Goal: Task Accomplishment & Management: Complete application form

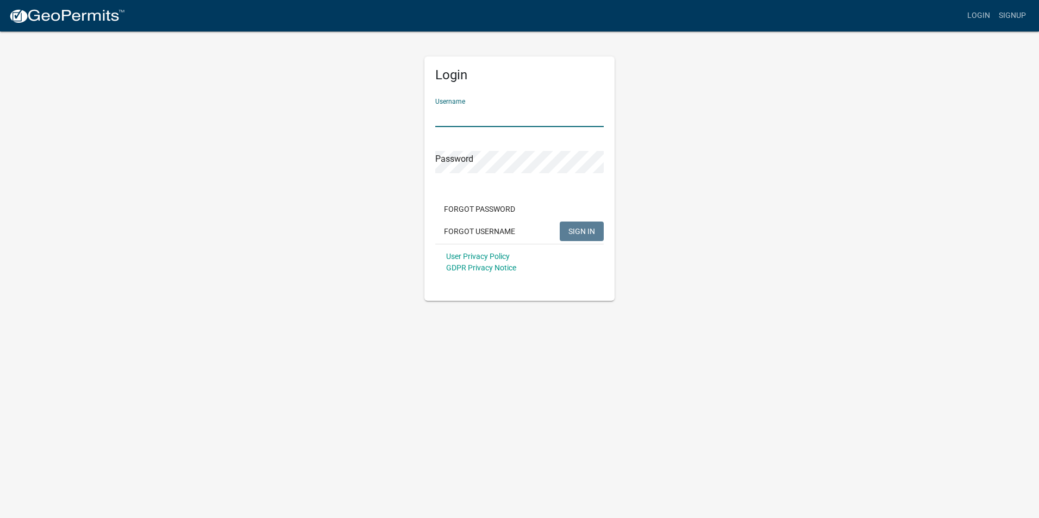
click at [513, 115] on input "Username" at bounding box center [519, 116] width 168 height 22
type input "JDaniel"
click at [560, 222] on button "SIGN IN" at bounding box center [582, 232] width 44 height 20
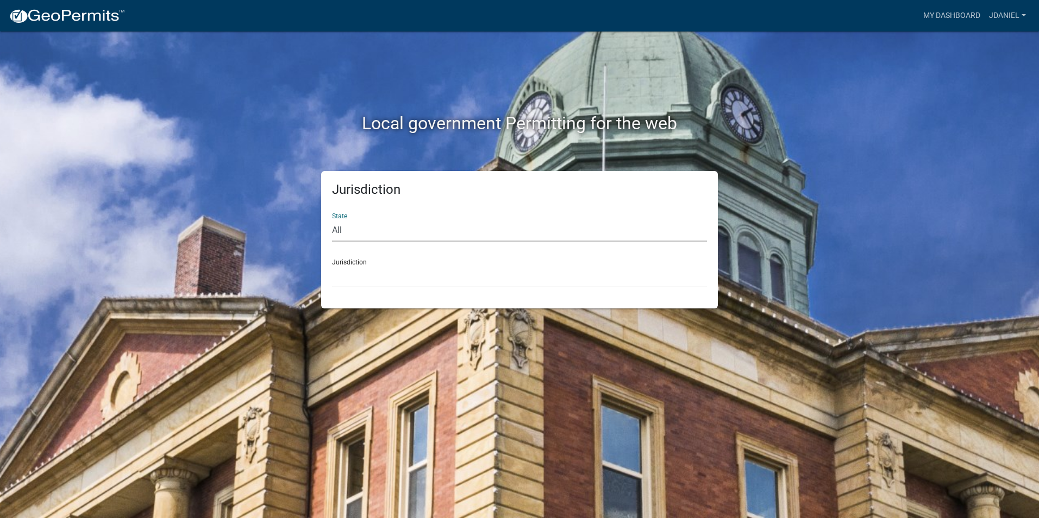
click at [370, 232] on select "All [US_STATE] [US_STATE] [US_STATE] [US_STATE] [US_STATE] [US_STATE] [US_STATE…" at bounding box center [519, 231] width 375 height 22
select select "[US_STATE]"
click at [332, 220] on select "All [US_STATE] [US_STATE] [US_STATE] [US_STATE] [US_STATE] [US_STATE] [US_STATE…" at bounding box center [519, 231] width 375 height 22
click at [406, 277] on select "[GEOGRAPHIC_DATA], [US_STATE][PERSON_NAME][GEOGRAPHIC_DATA], [US_STATE][PERSON_…" at bounding box center [519, 277] width 375 height 22
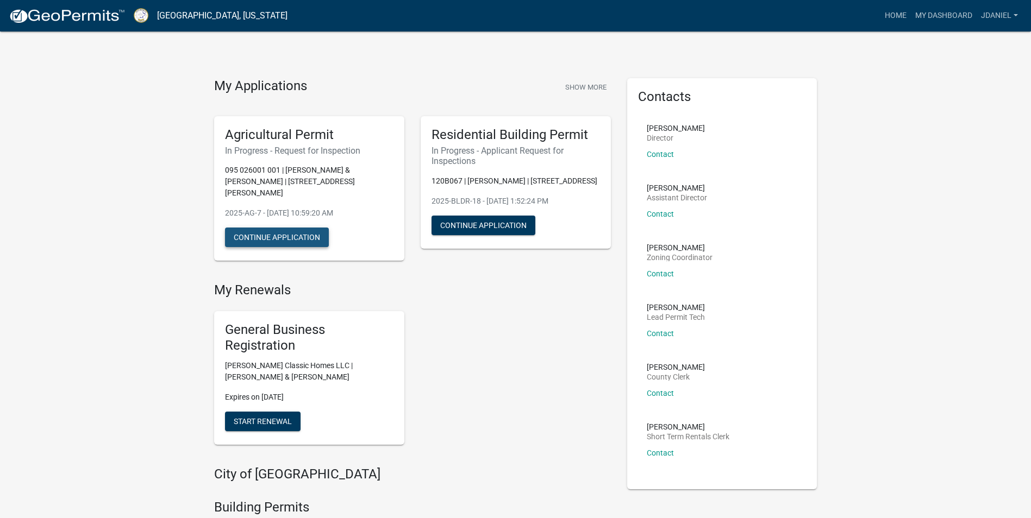
click at [278, 228] on button "Continue Application" at bounding box center [277, 238] width 104 height 20
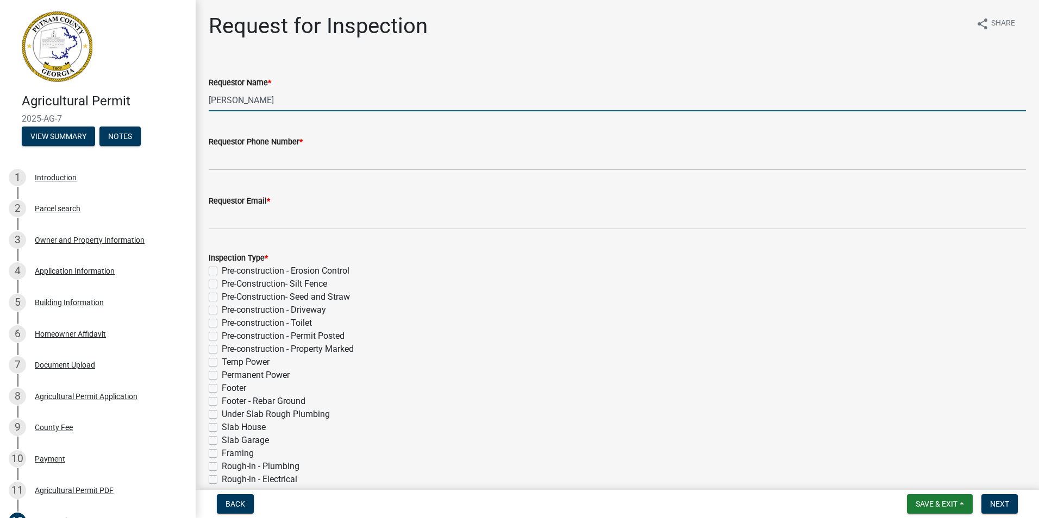
click at [294, 104] on input "[PERSON_NAME]" at bounding box center [617, 100] width 817 height 22
type input "M"
type input "[PERSON_NAME]"
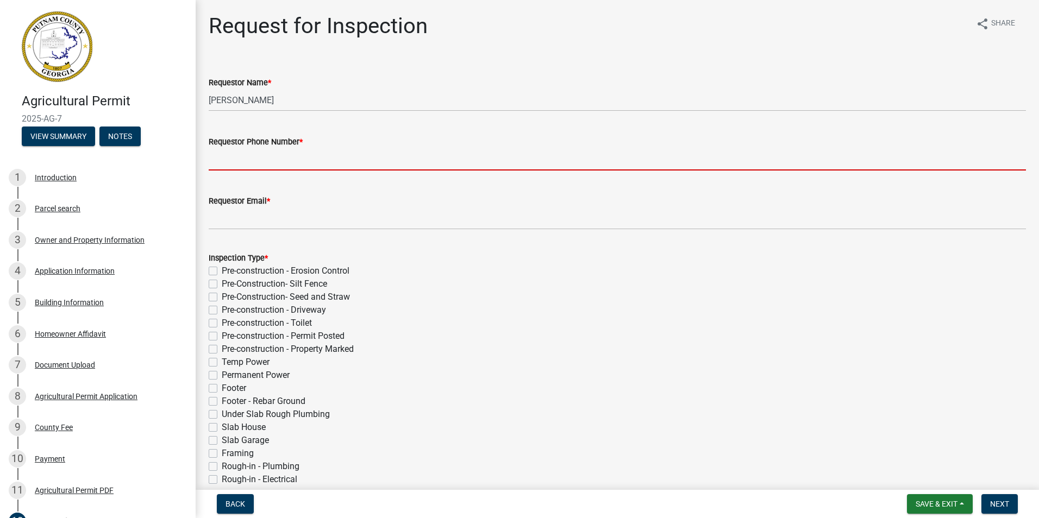
click at [340, 162] on input "Requestor Phone Number *" at bounding box center [617, 159] width 817 height 22
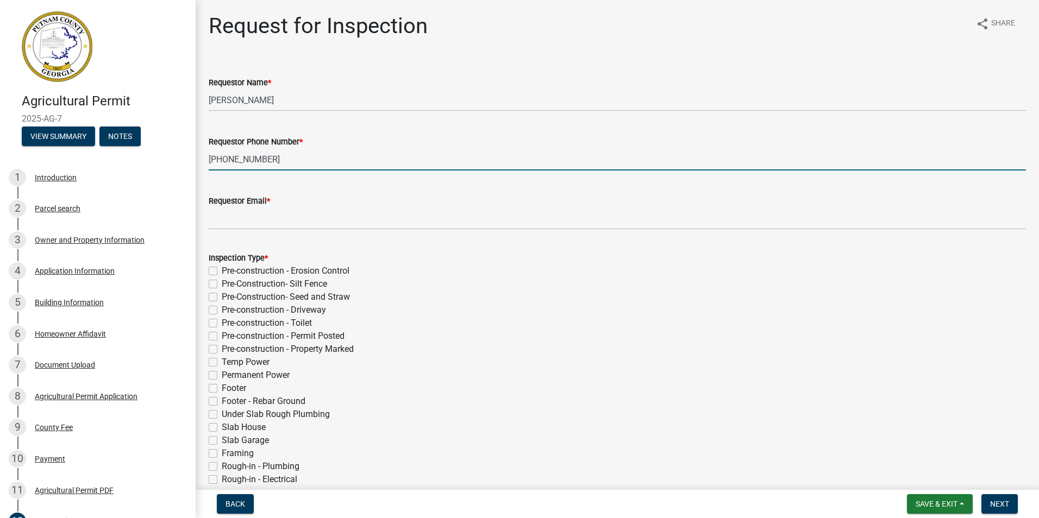
type input "[PHONE_NUMBER]"
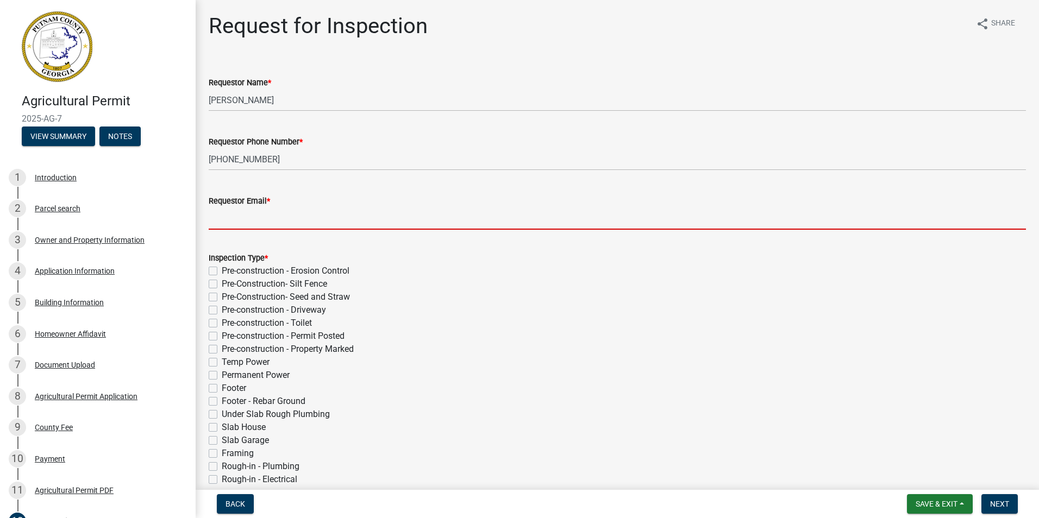
drag, startPoint x: 273, startPoint y: 218, endPoint x: 289, endPoint y: 224, distance: 16.6
click at [276, 217] on input "Requestor Email *" at bounding box center [617, 219] width 817 height 22
type input "[PERSON_NAME][EMAIL_ADDRESS][DOMAIN_NAME]"
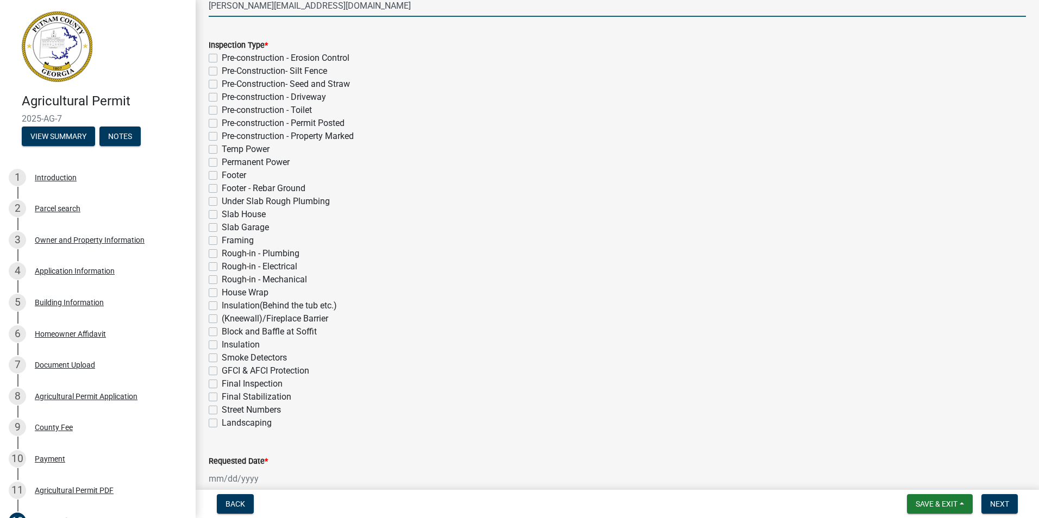
scroll to position [217, 0]
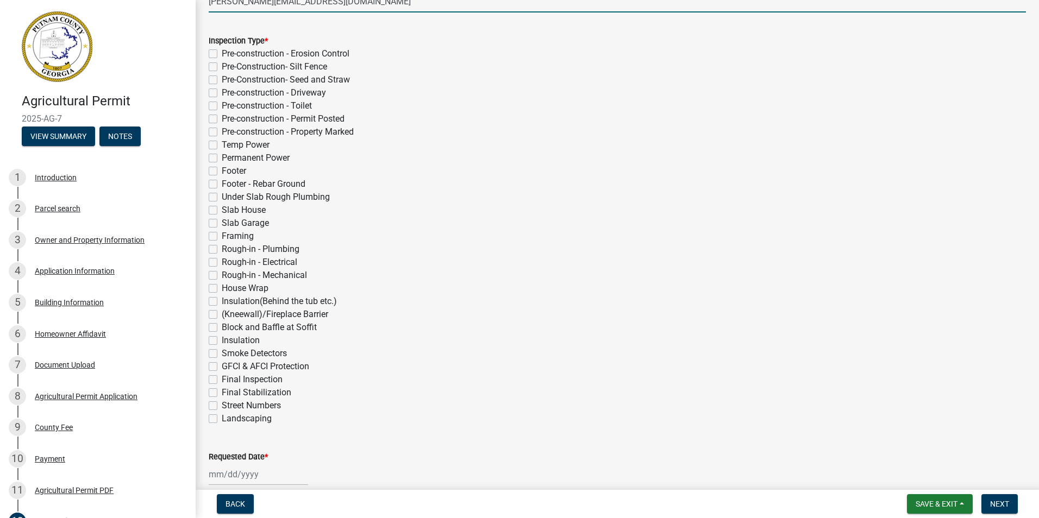
click at [222, 172] on label "Footer" at bounding box center [234, 171] width 24 height 13
click at [222, 172] on input "Footer" at bounding box center [225, 168] width 7 height 7
checkbox input "true"
checkbox input "false"
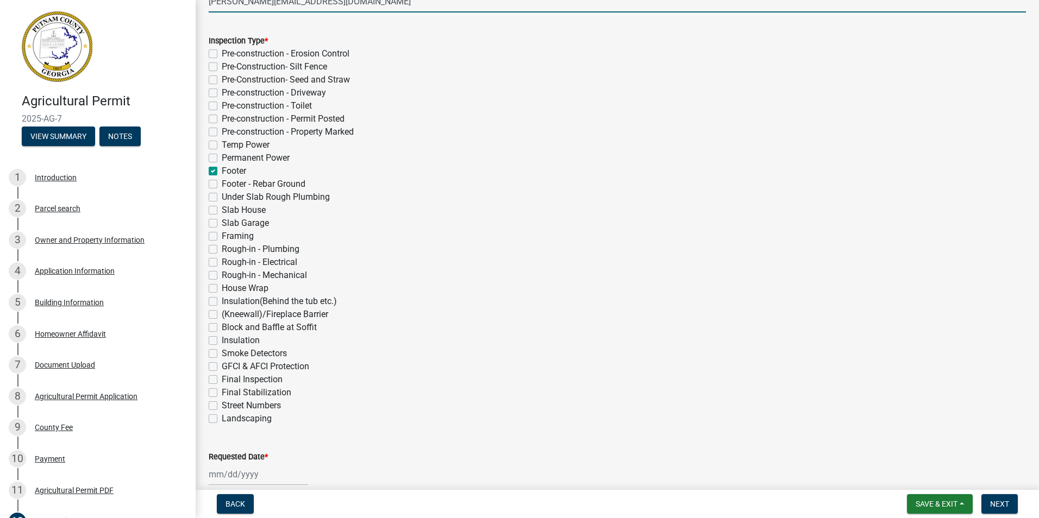
checkbox input "false"
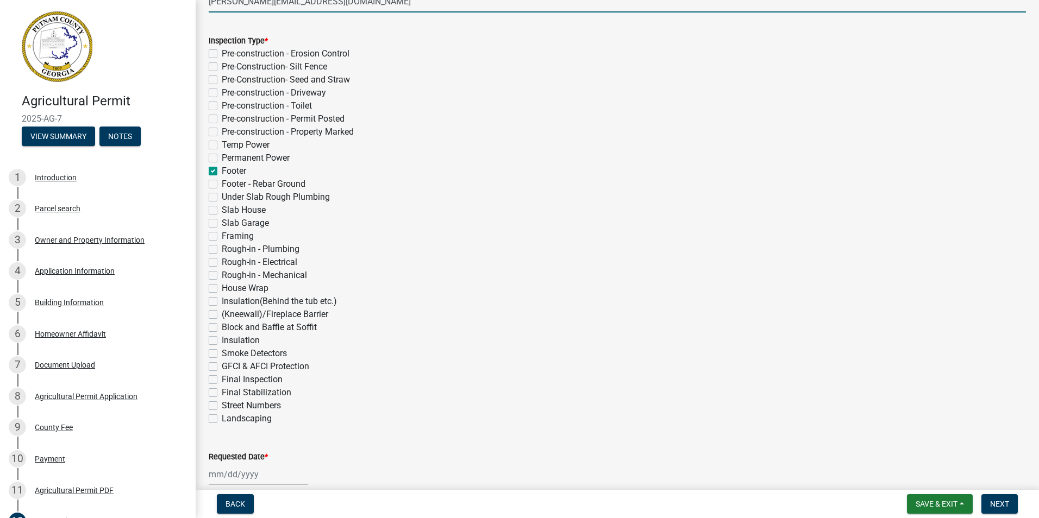
checkbox input "false"
checkbox input "true"
checkbox input "false"
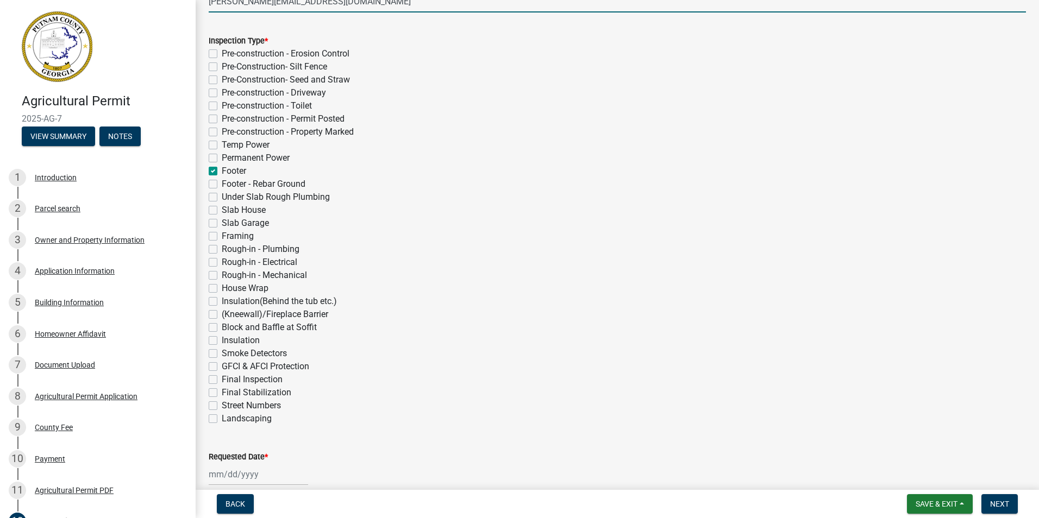
checkbox input "false"
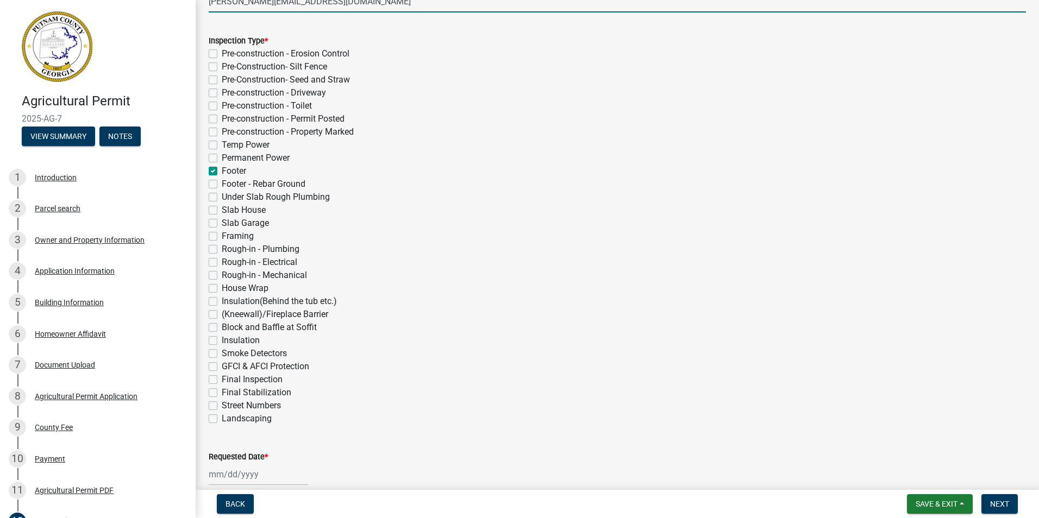
checkbox input "false"
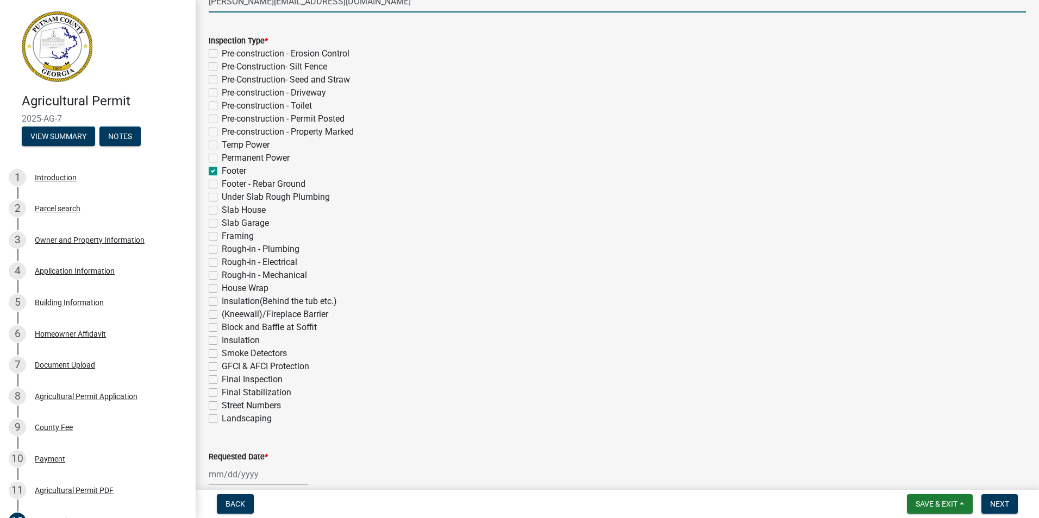
checkbox input "false"
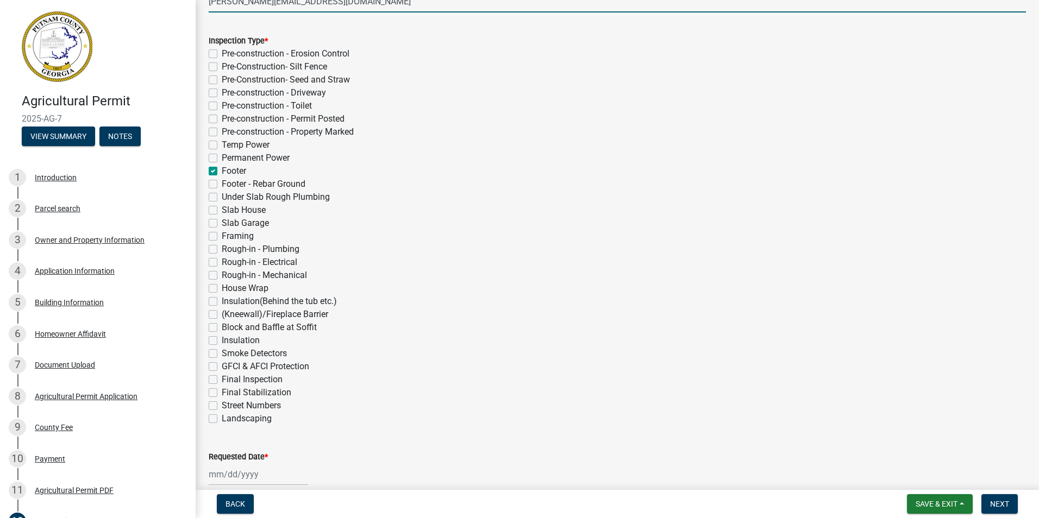
checkbox input "false"
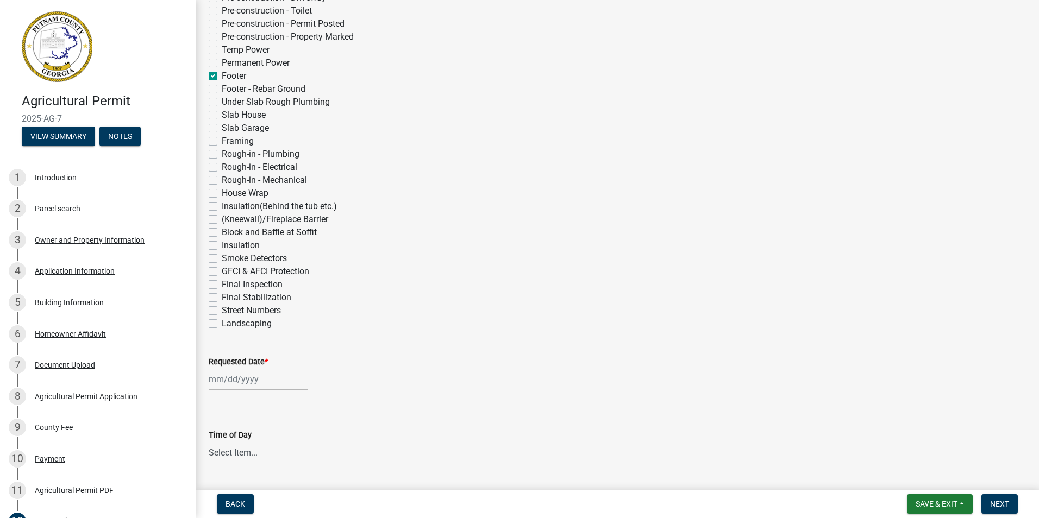
scroll to position [380, 0]
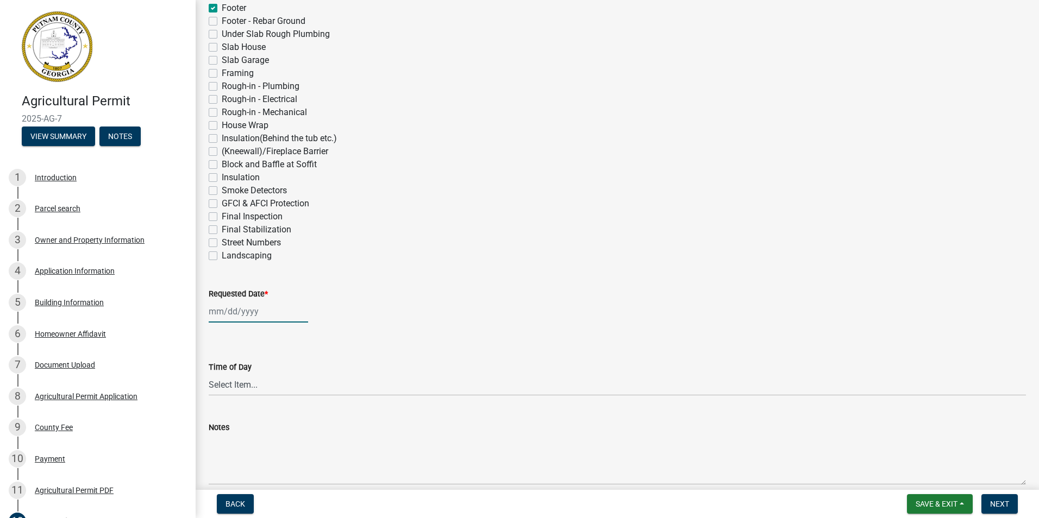
click at [231, 308] on div at bounding box center [258, 311] width 99 height 22
select select "8"
select select "2025"
click at [251, 403] on div "13" at bounding box center [254, 404] width 17 height 17
type input "[DATE]"
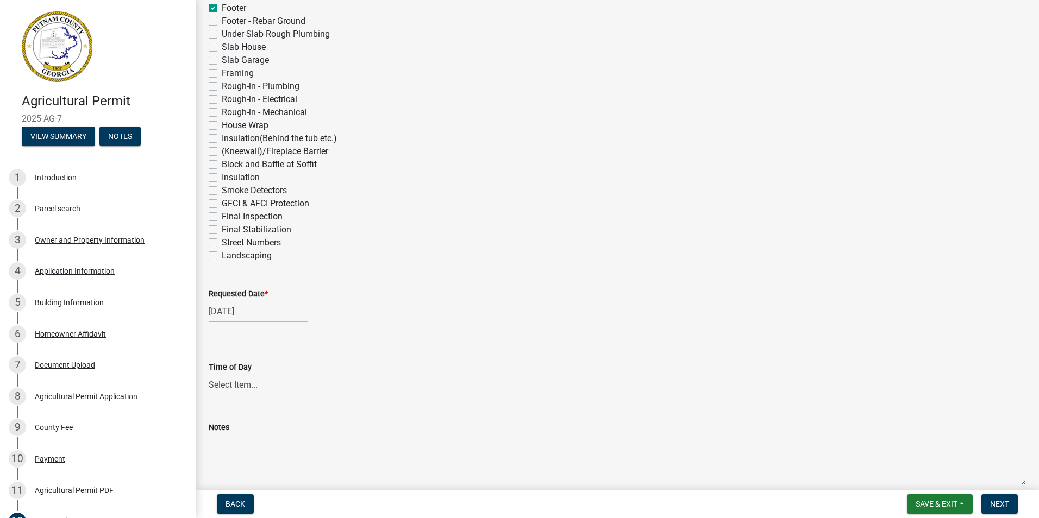
scroll to position [431, 0]
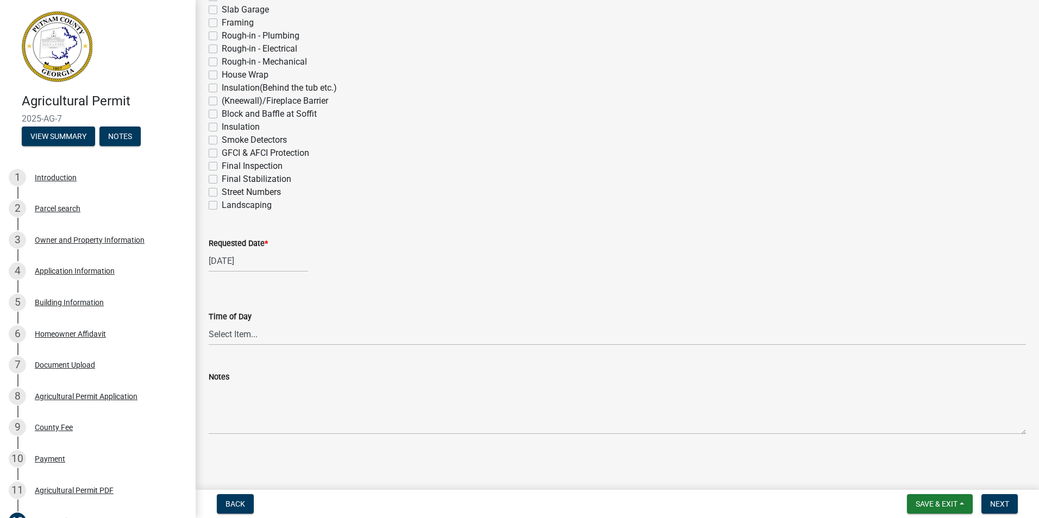
click at [267, 259] on div "[DATE]" at bounding box center [258, 261] width 99 height 22
select select "8"
select select "2025"
click at [269, 352] on div "14" at bounding box center [271, 353] width 17 height 17
type input "[DATE]"
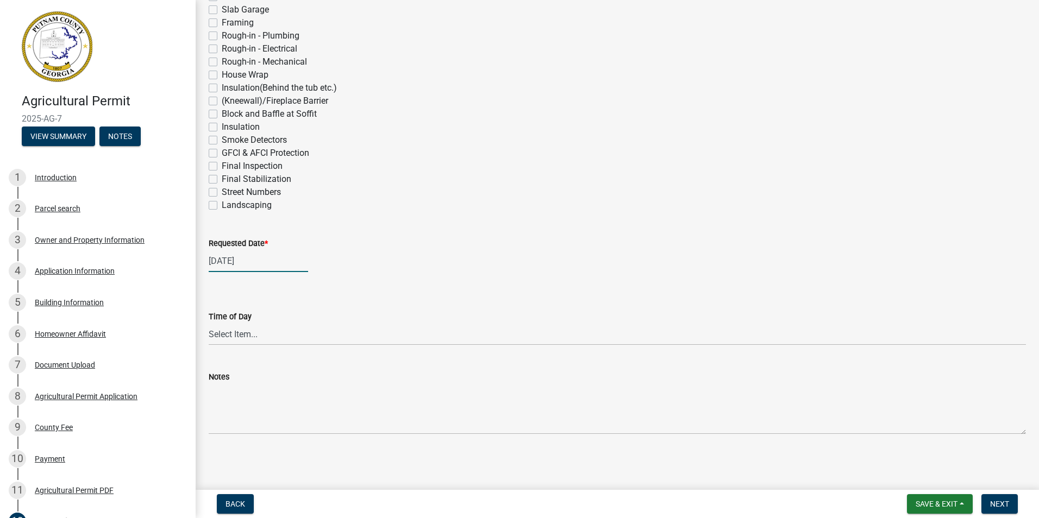
click at [230, 259] on div "[DATE]" at bounding box center [258, 261] width 99 height 22
select select "8"
select select "2025"
click at [292, 354] on div "15" at bounding box center [288, 353] width 17 height 17
type input "[DATE]"
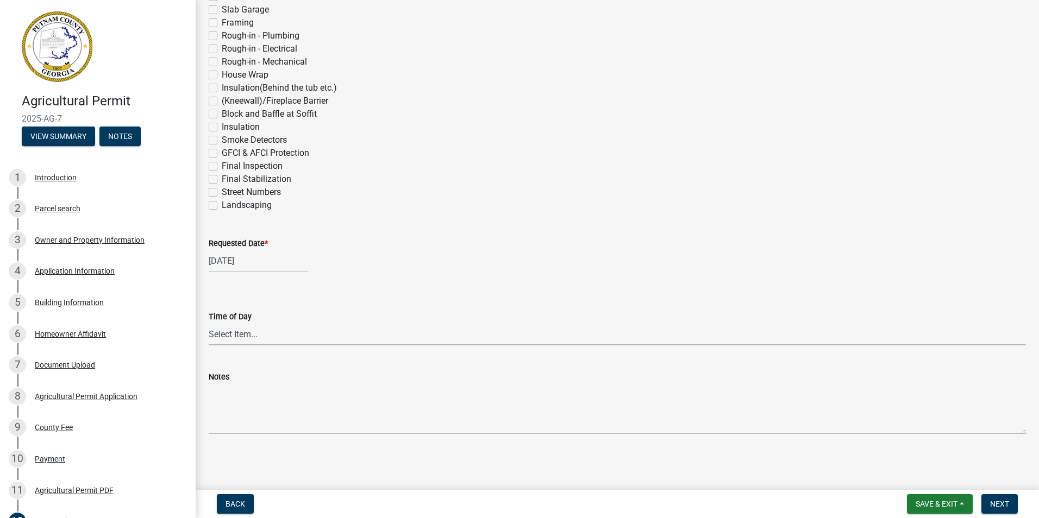
click at [280, 335] on select "Select Item... AM PM" at bounding box center [617, 334] width 817 height 22
click at [209, 323] on select "Select Item... AM PM" at bounding box center [617, 334] width 817 height 22
select select "09b124d7-43c3-4753-bff5-8bc664ad0283"
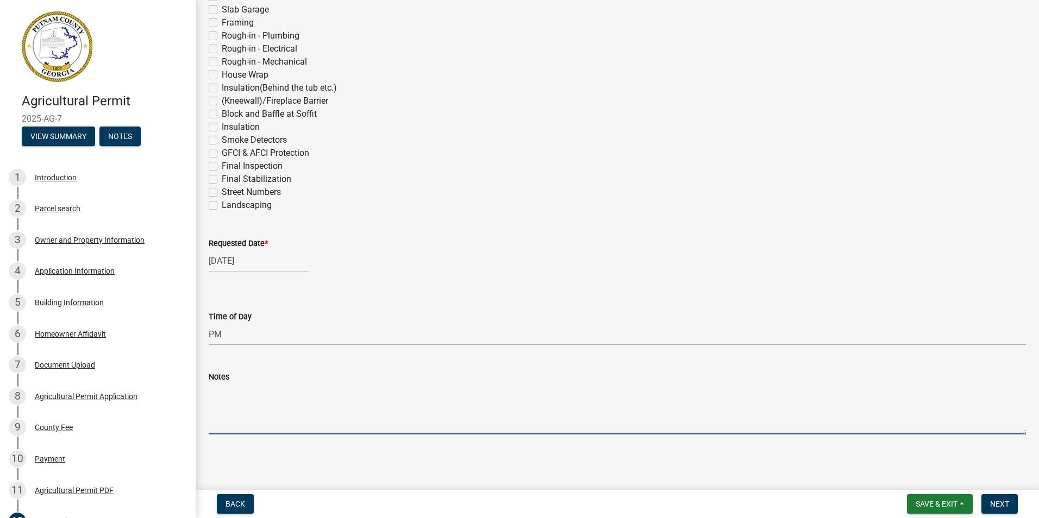
drag, startPoint x: 243, startPoint y: 427, endPoint x: 265, endPoint y: 433, distance: 22.2
click at [246, 427] on textarea "Notes" at bounding box center [617, 409] width 817 height 51
type textarea "Please call [PERSON_NAME] prior to coming. Would like to be onsite. Thank you!"
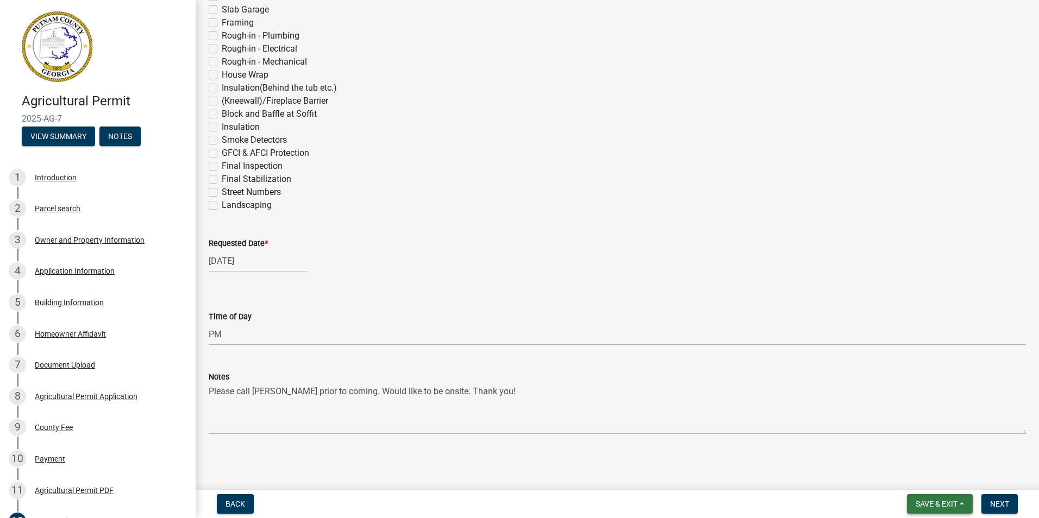
click at [930, 504] on span "Save & Exit" at bounding box center [937, 504] width 42 height 9
click at [910, 449] on button "Save" at bounding box center [929, 450] width 87 height 26
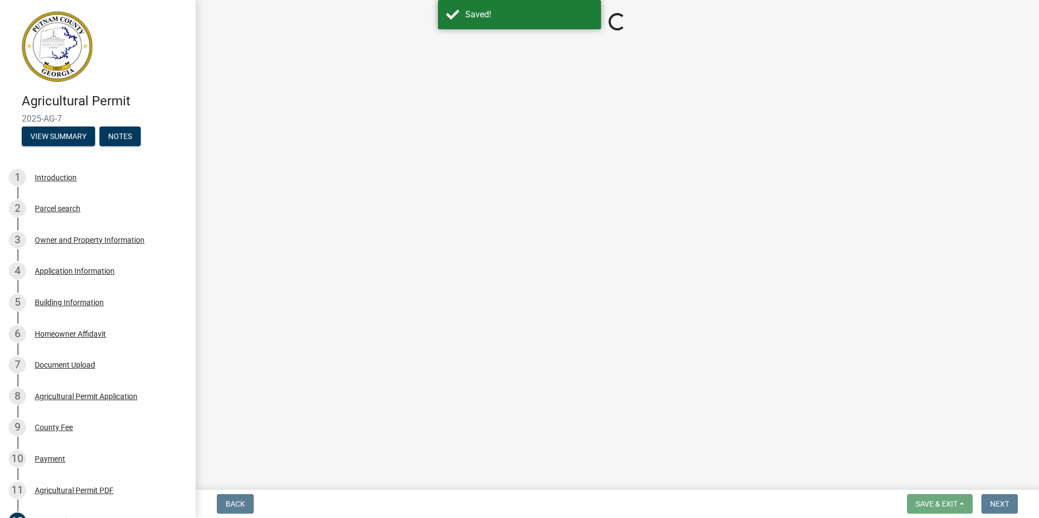
select select "09b124d7-43c3-4753-bff5-8bc664ad0283"
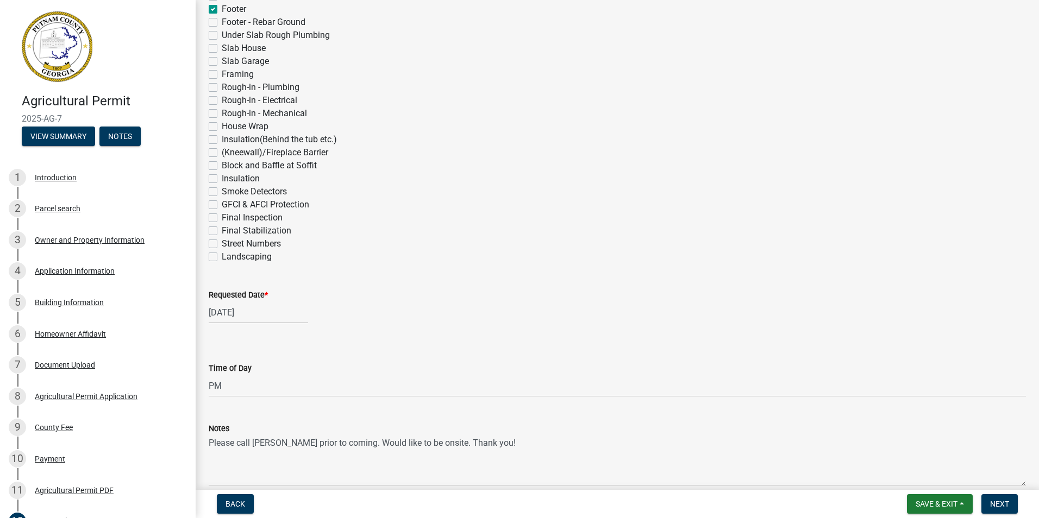
scroll to position [431, 0]
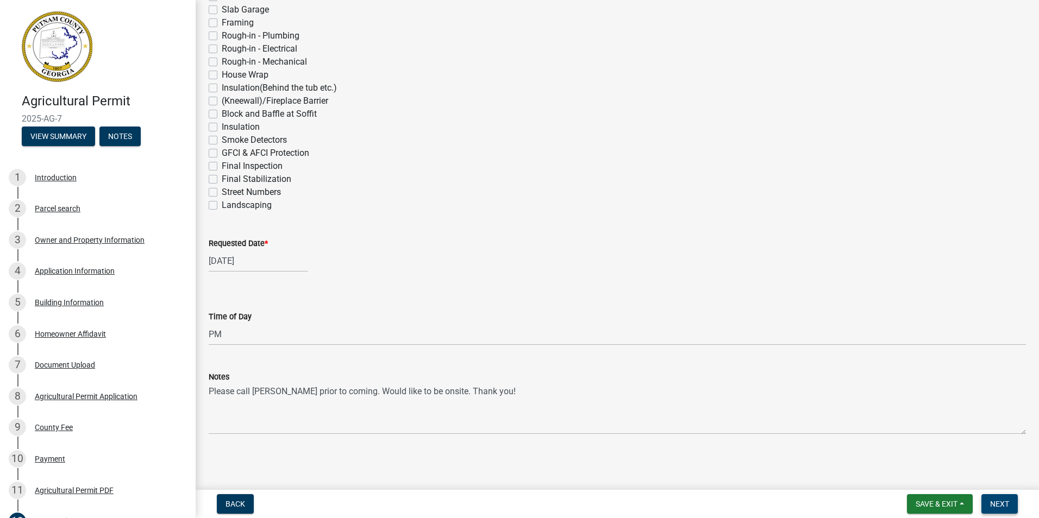
click at [997, 500] on span "Next" at bounding box center [999, 504] width 19 height 9
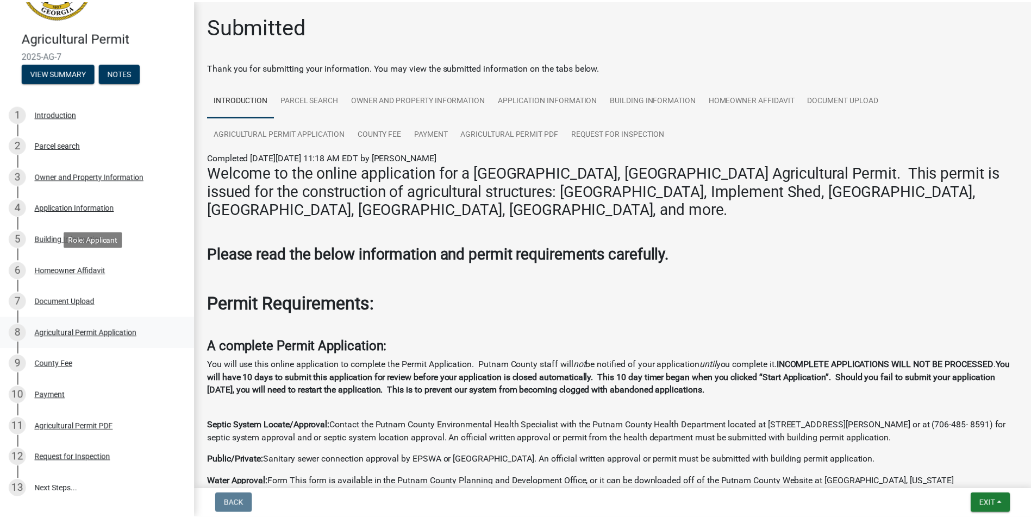
scroll to position [152, 0]
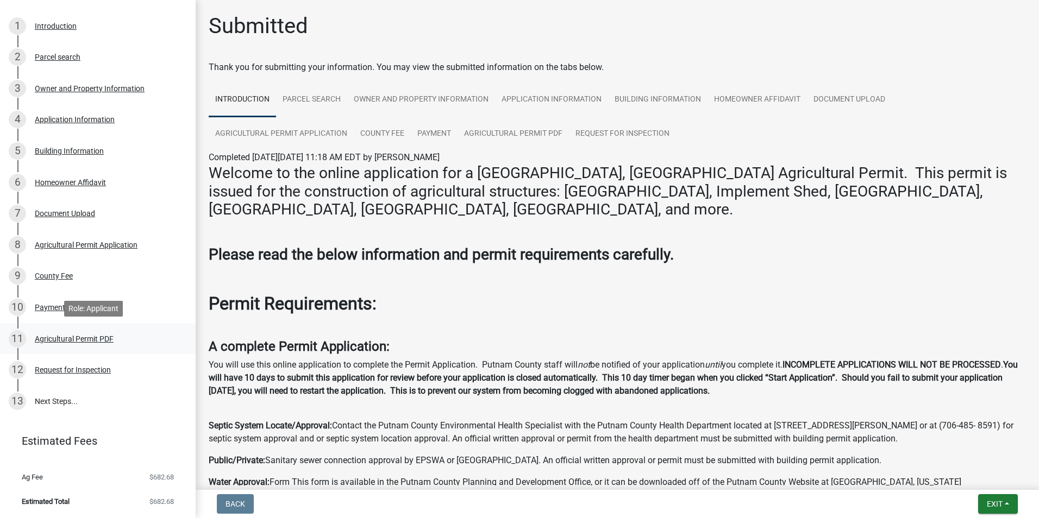
click at [51, 337] on div "Agricultural Permit PDF" at bounding box center [74, 339] width 79 height 8
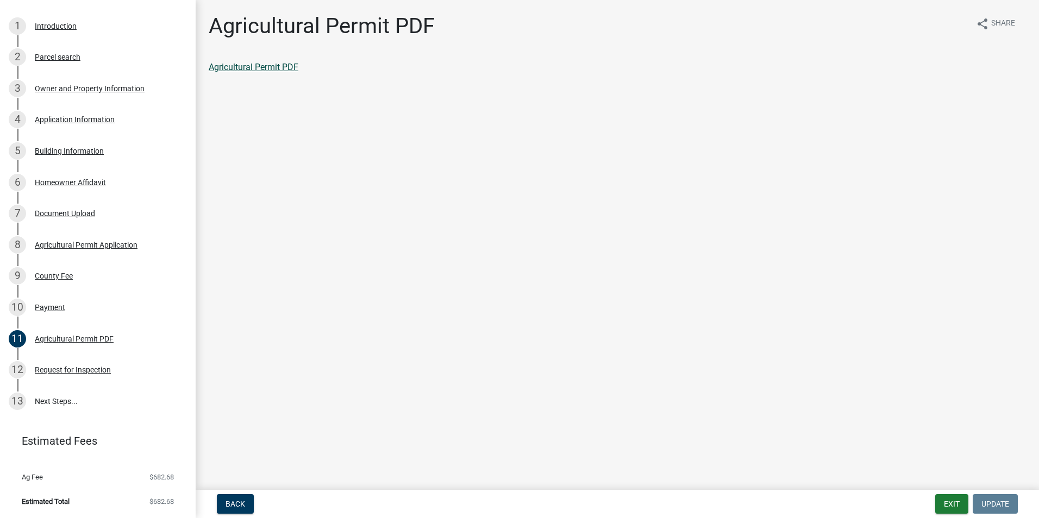
click at [247, 66] on link "Agricultural Permit PDF" at bounding box center [254, 67] width 90 height 10
click at [954, 503] on button "Exit" at bounding box center [951, 504] width 33 height 20
